Goal: Information Seeking & Learning: Learn about a topic

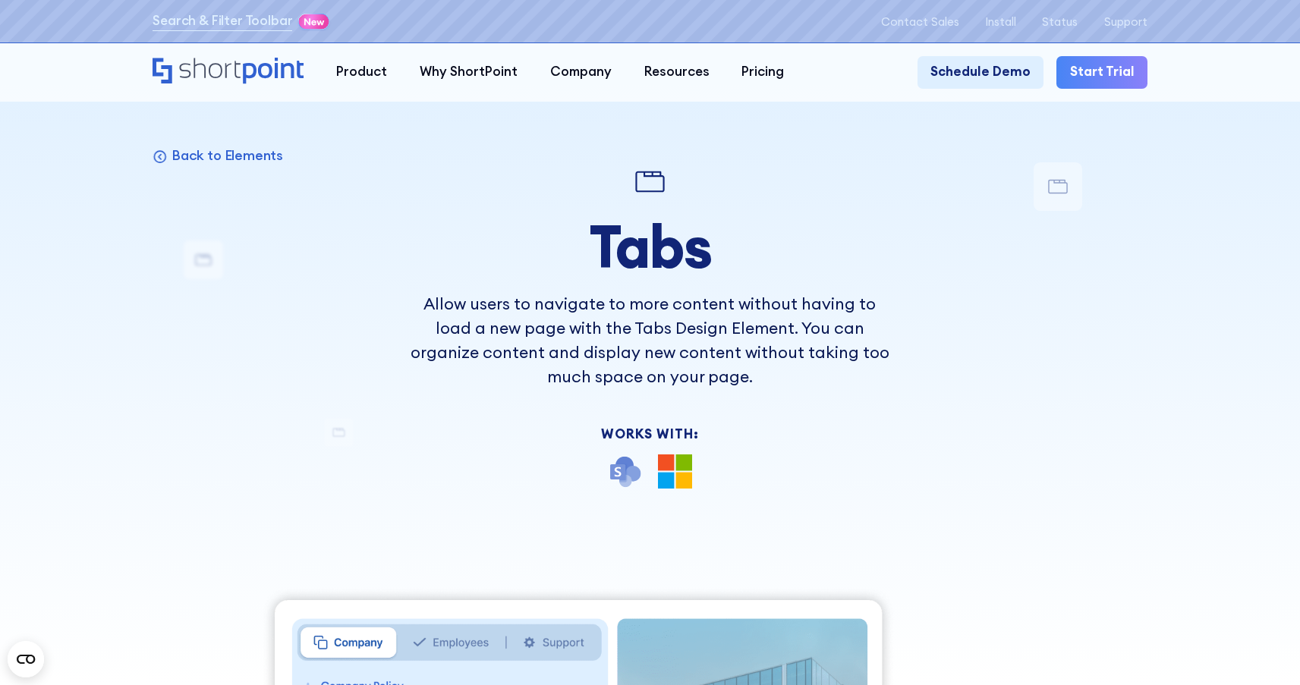
click at [486, 187] on div at bounding box center [649, 181] width 487 height 39
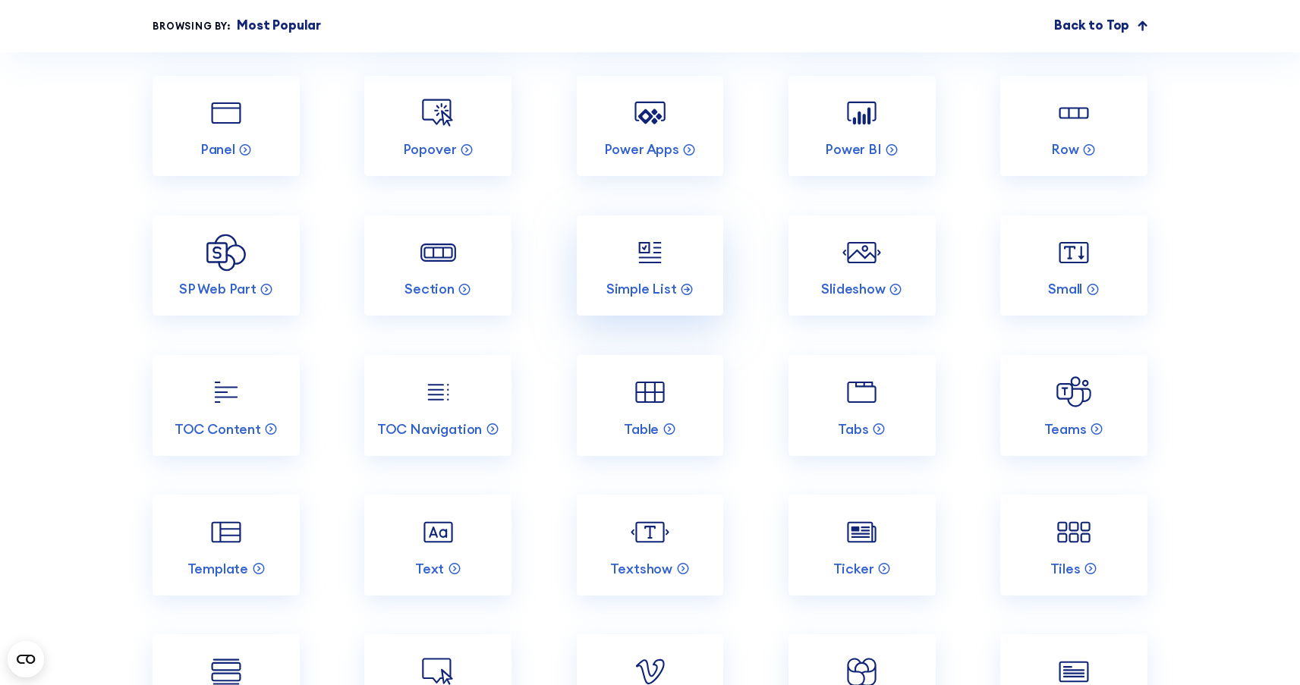
scroll to position [3066, 0]
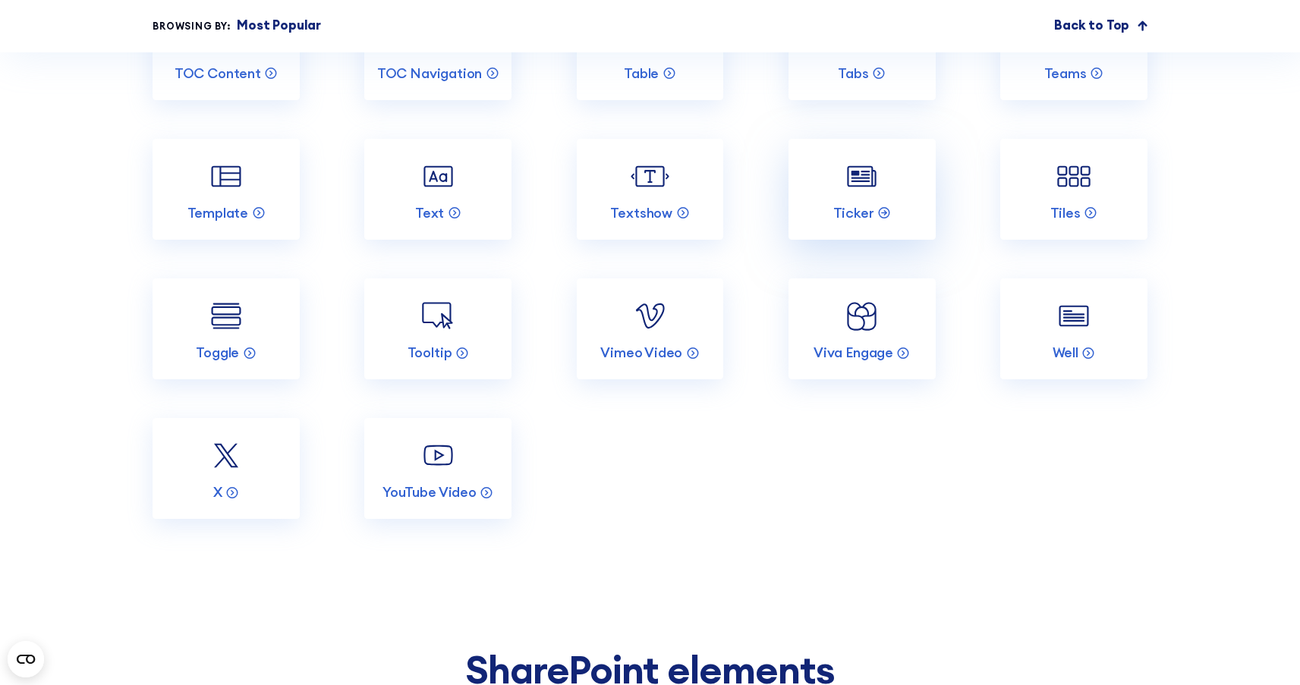
click at [849, 225] on link "Ticker" at bounding box center [861, 189] width 147 height 101
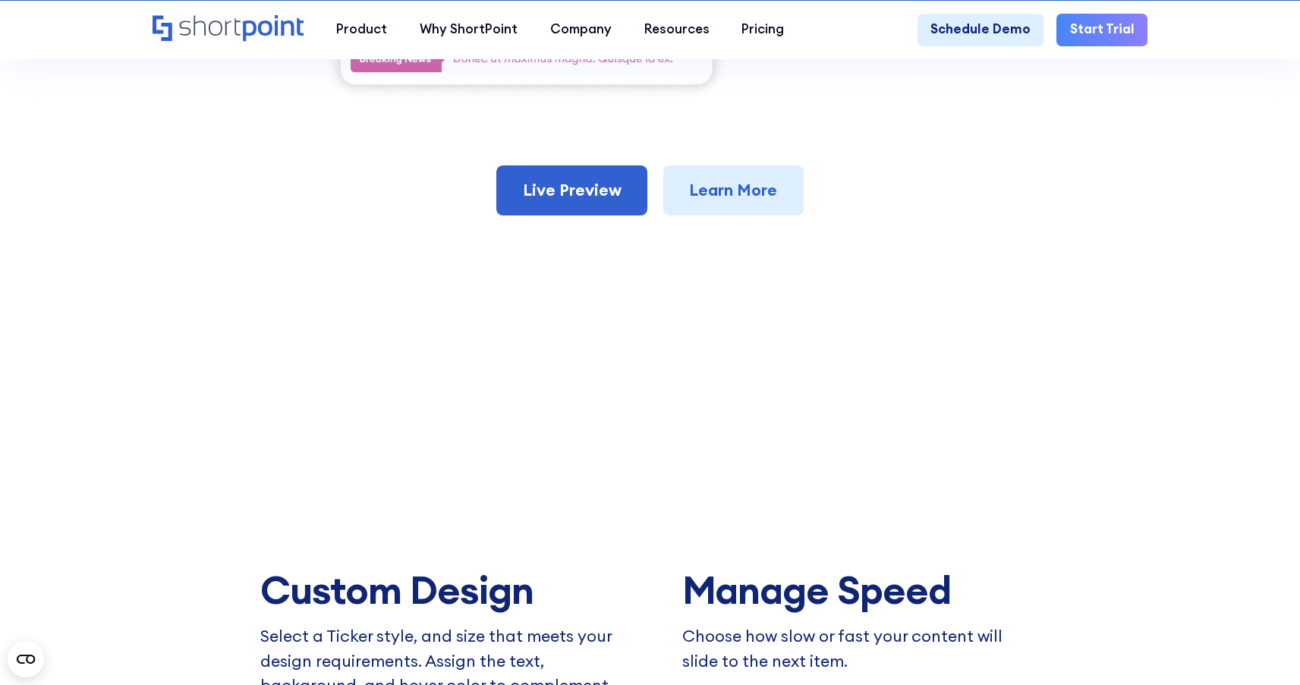
scroll to position [920, 0]
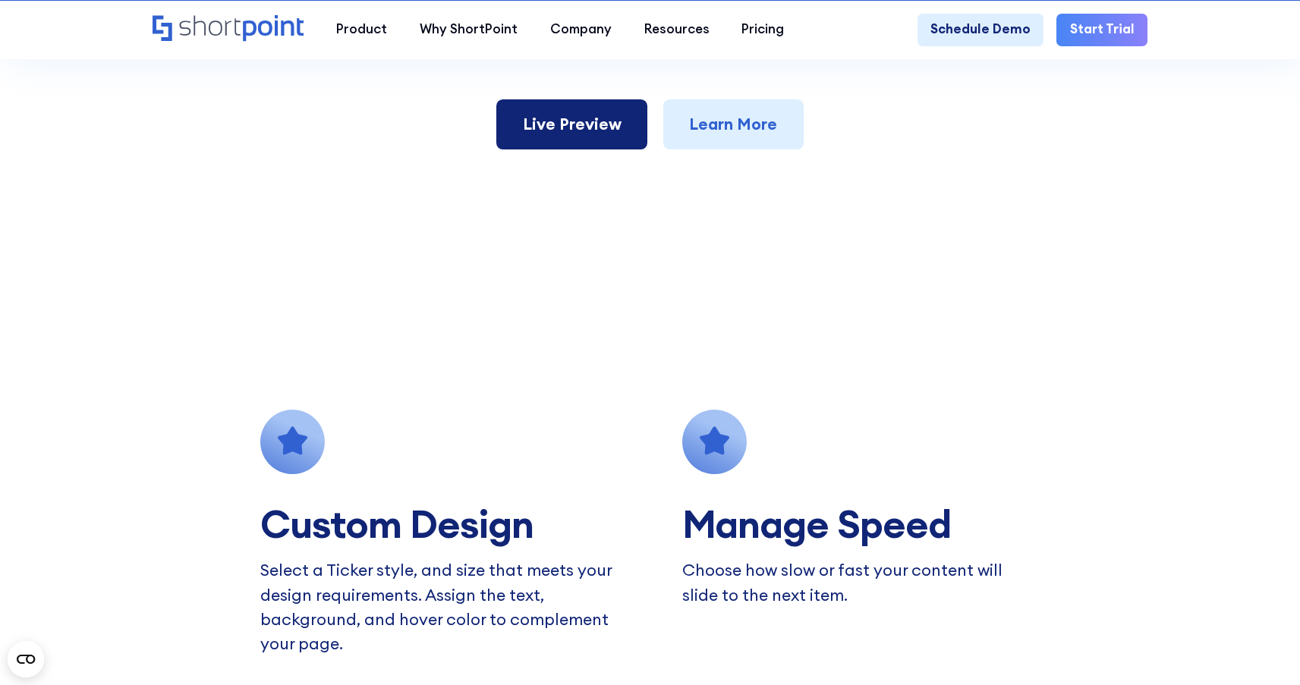
click at [605, 149] on link "Live Preview" at bounding box center [571, 124] width 151 height 50
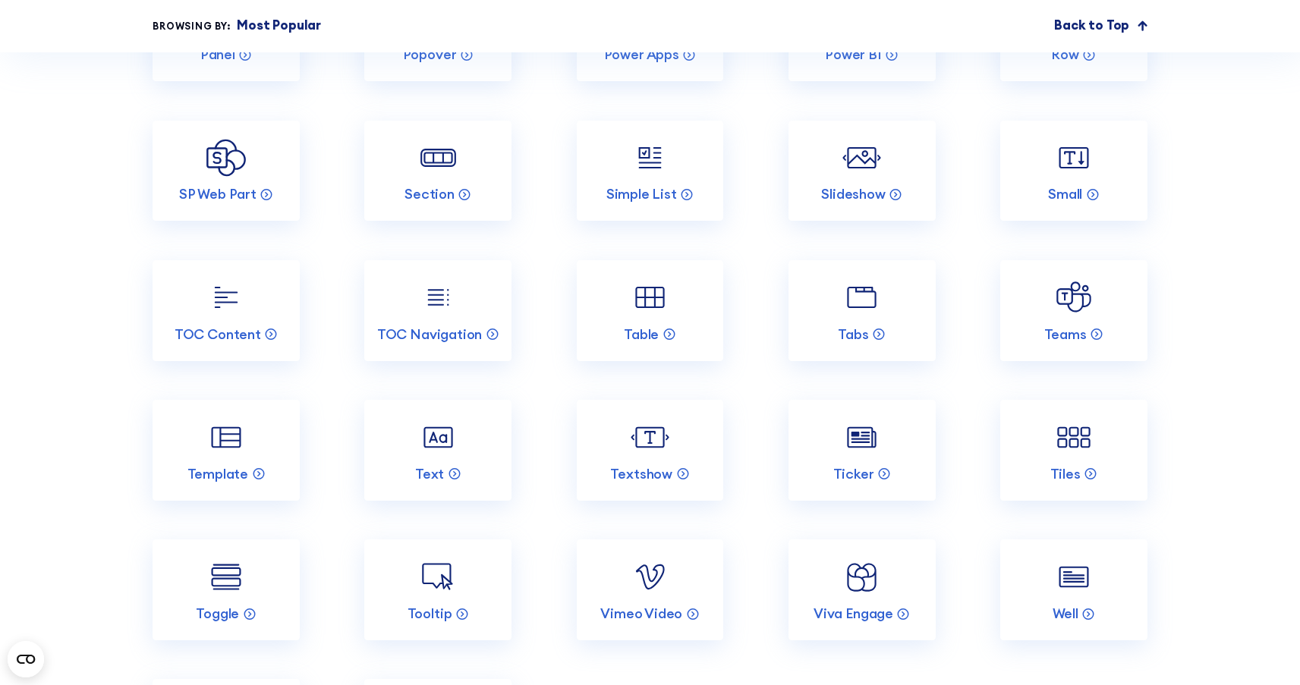
scroll to position [2808, 0]
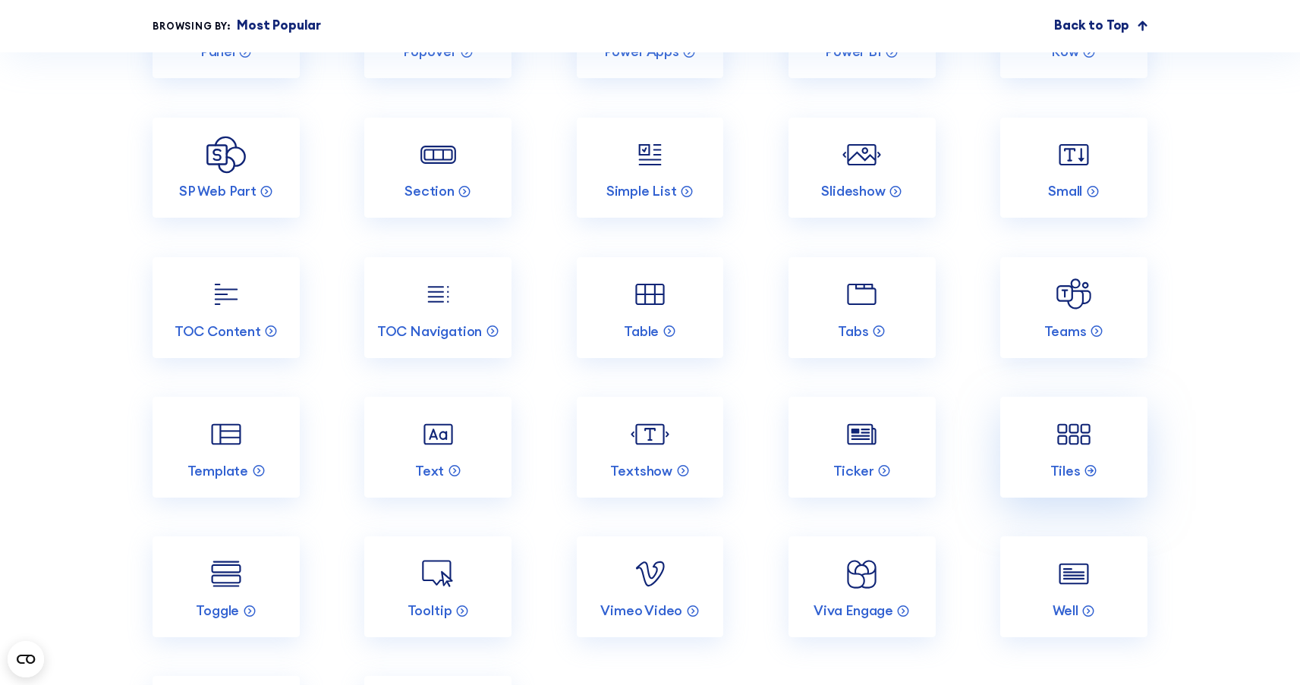
click at [1060, 454] on img at bounding box center [1073, 434] width 39 height 39
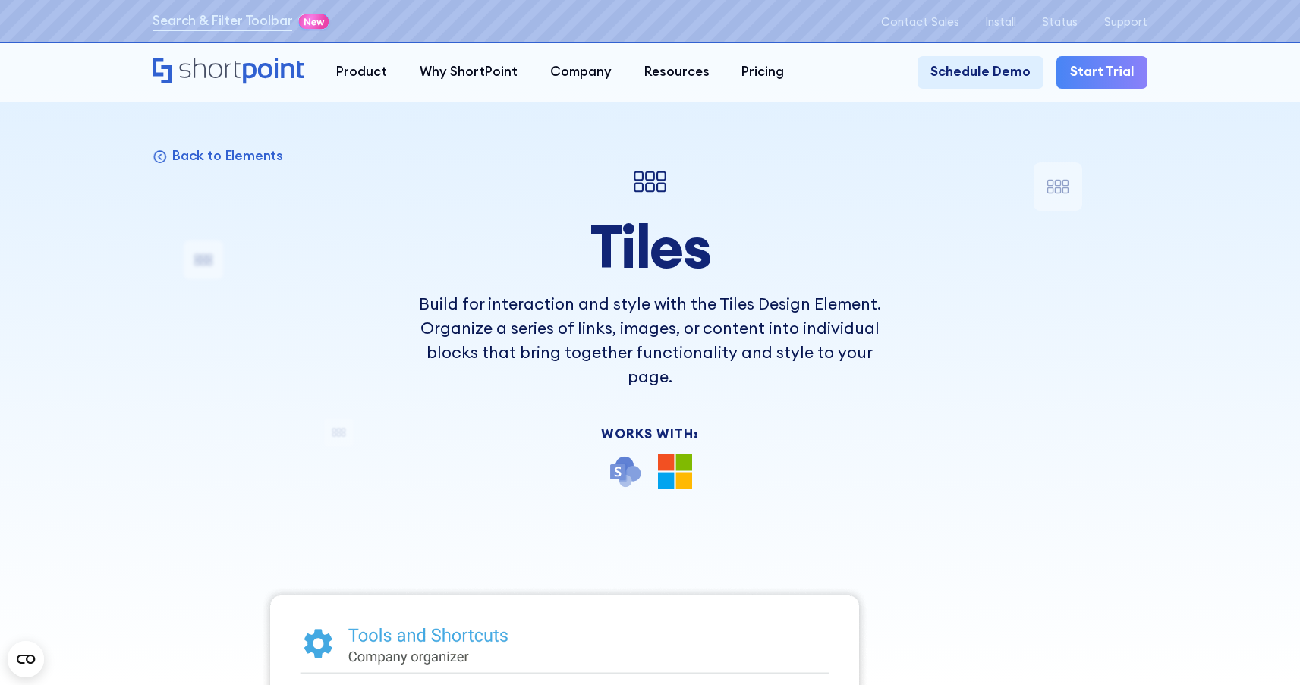
click at [940, 430] on div "Back to Elements Tiles Build for interaction and style with the Tiles Design El…" at bounding box center [650, 690] width 994 height 1057
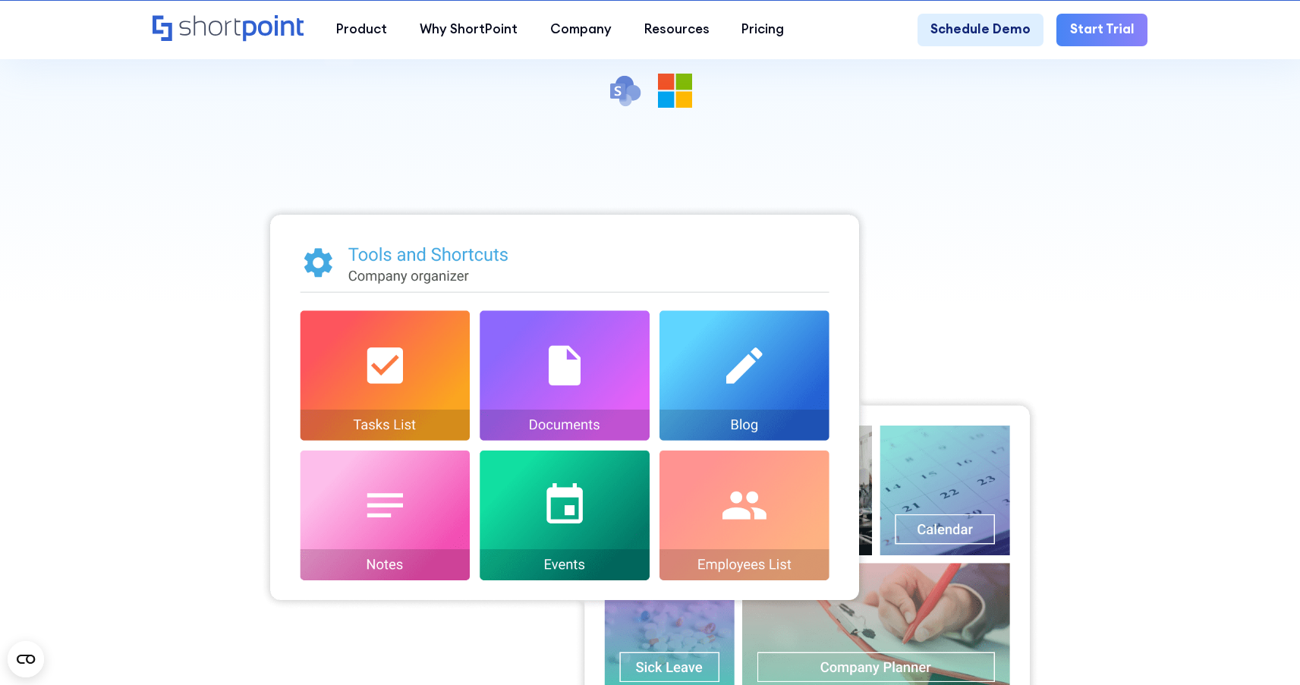
scroll to position [621, 0]
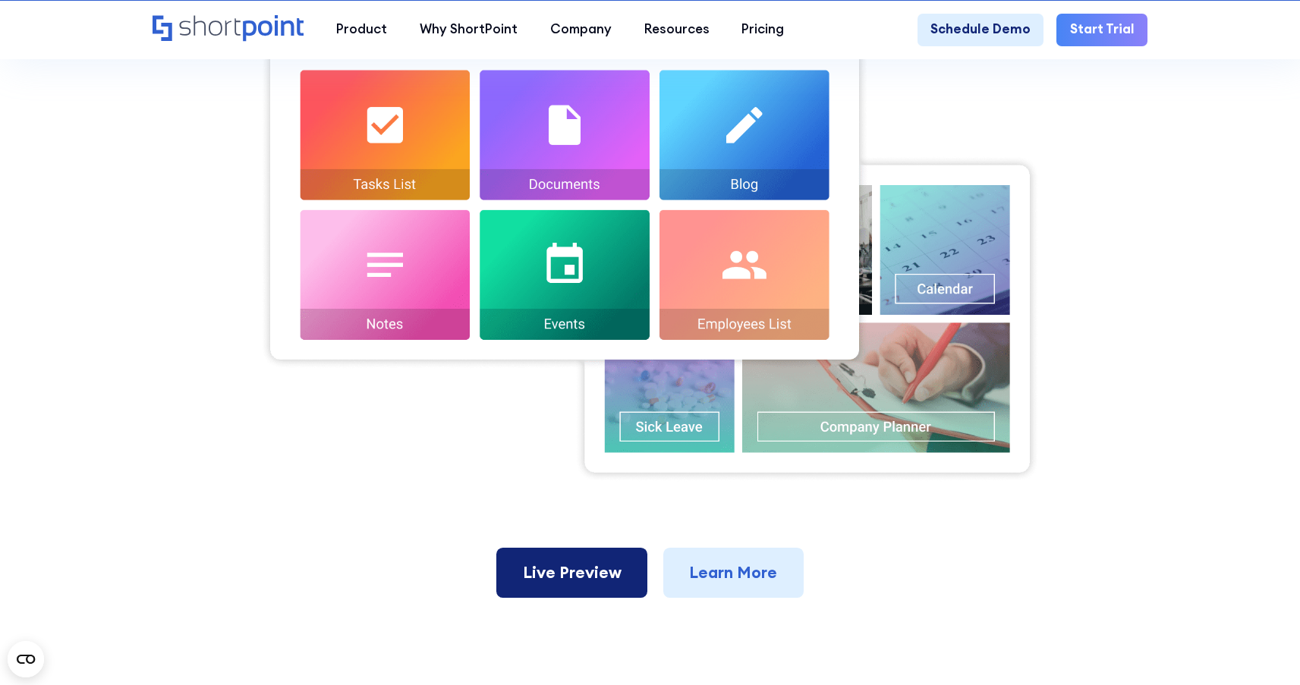
click at [536, 548] on link "Live Preview" at bounding box center [571, 573] width 151 height 50
click at [469, 413] on img at bounding box center [650, 223] width 780 height 518
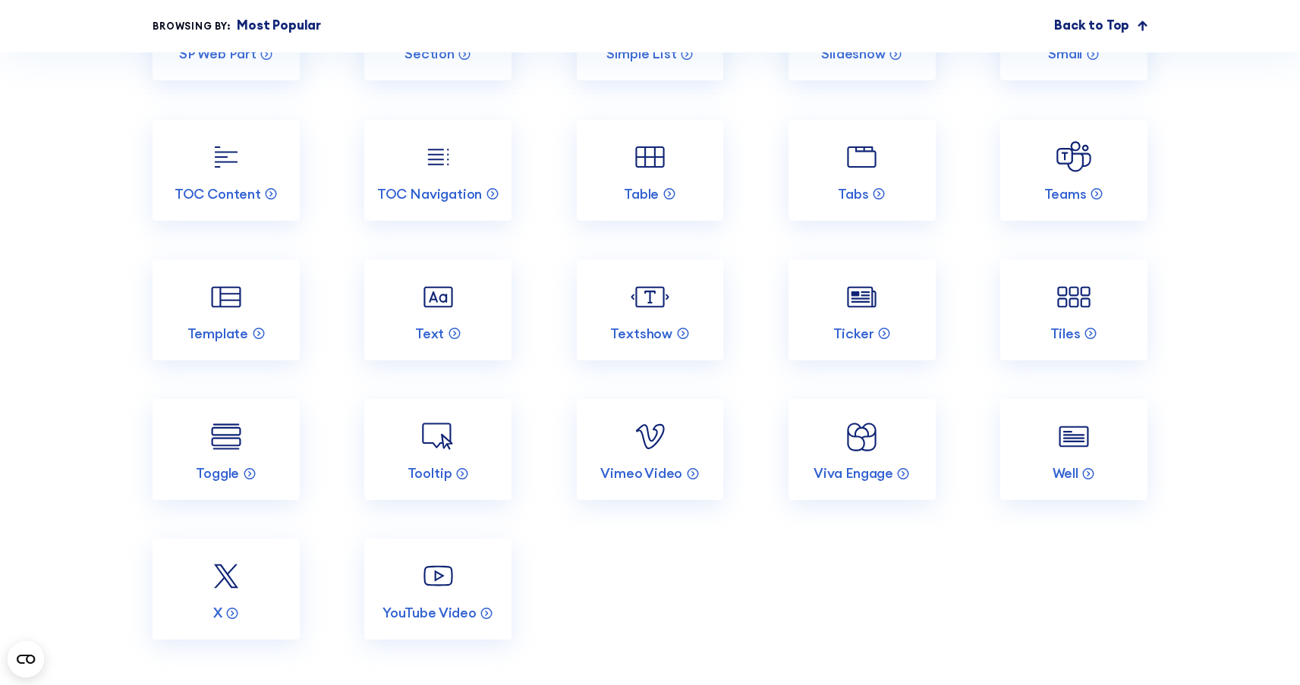
scroll to position [3040, 0]
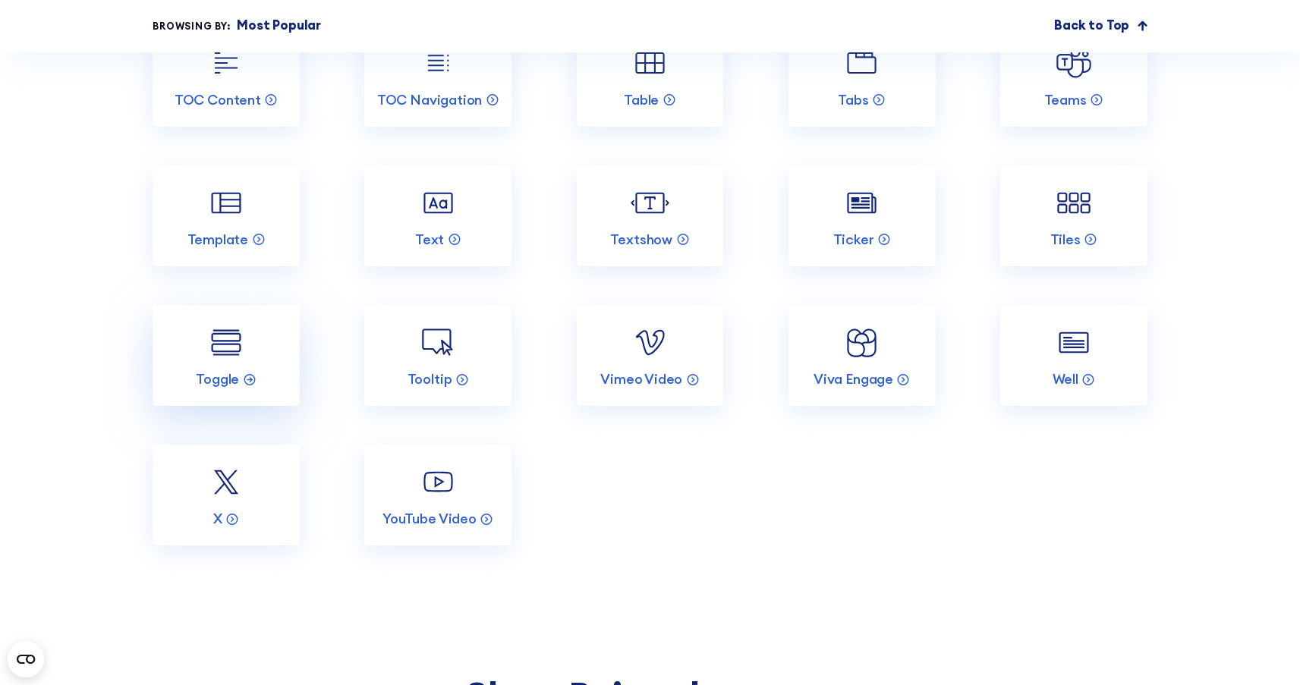
click at [235, 362] on img at bounding box center [225, 342] width 39 height 39
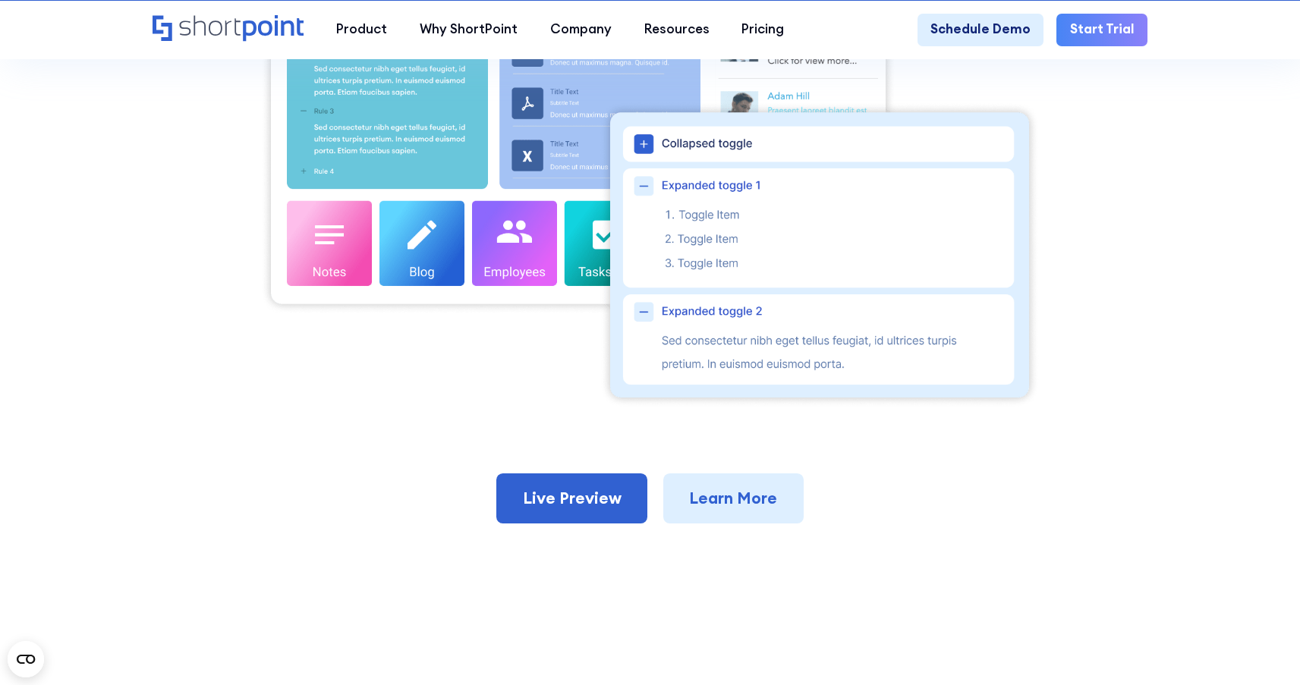
scroll to position [867, 0]
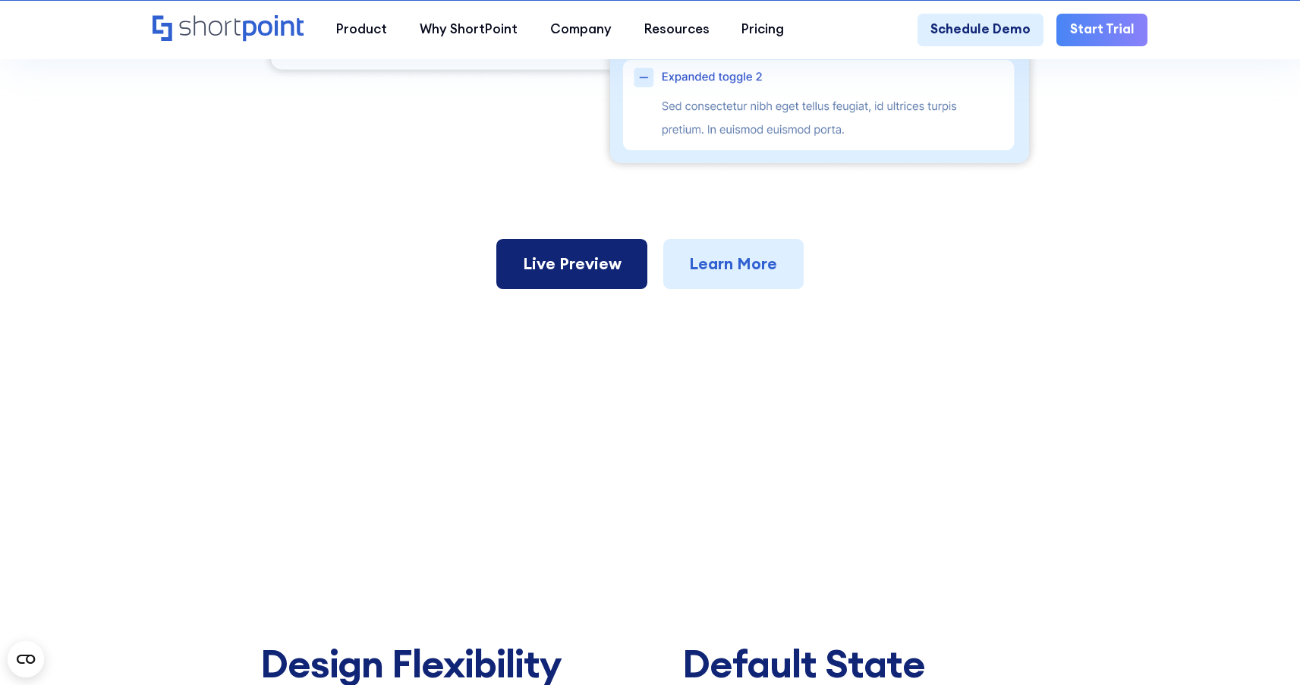
click at [585, 289] on link "Live Preview" at bounding box center [571, 264] width 151 height 50
